Goal: Task Accomplishment & Management: Complete application form

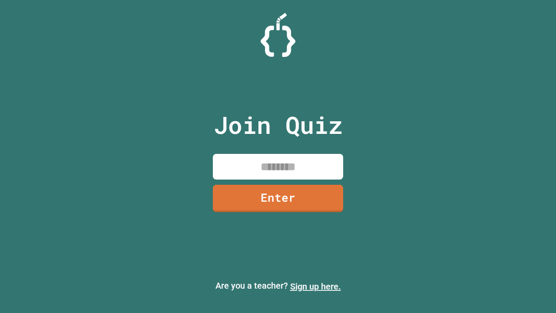
click at [315, 286] on link "Sign up here." at bounding box center [315, 286] width 51 height 10
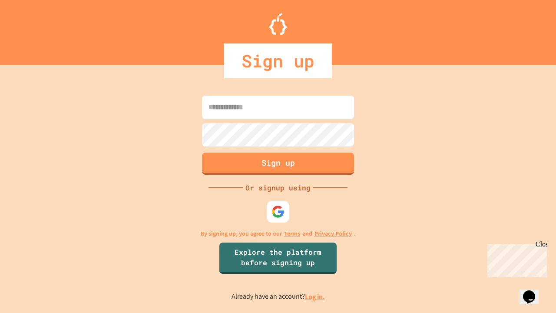
click at [315, 296] on link "Log in." at bounding box center [315, 296] width 20 height 9
